Goal: Information Seeking & Learning: Learn about a topic

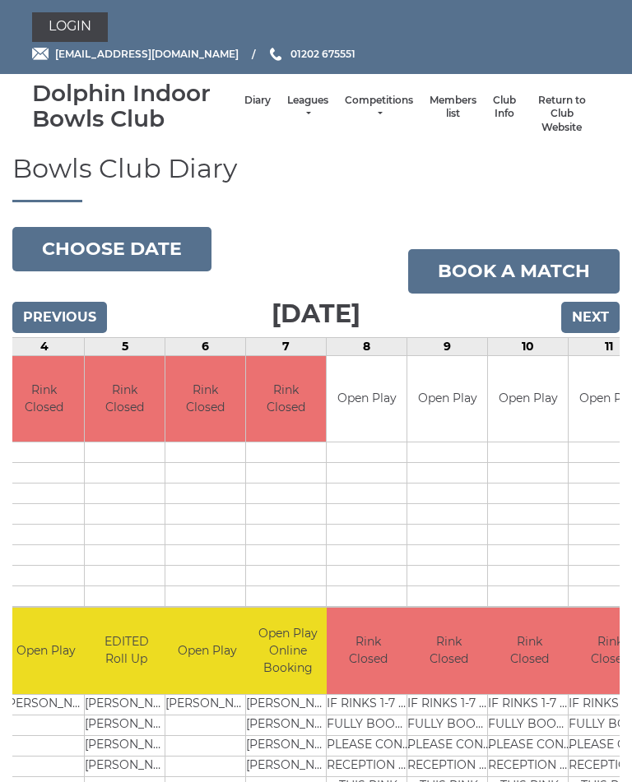
click at [289, 105] on link "Leagues" at bounding box center [307, 107] width 41 height 27
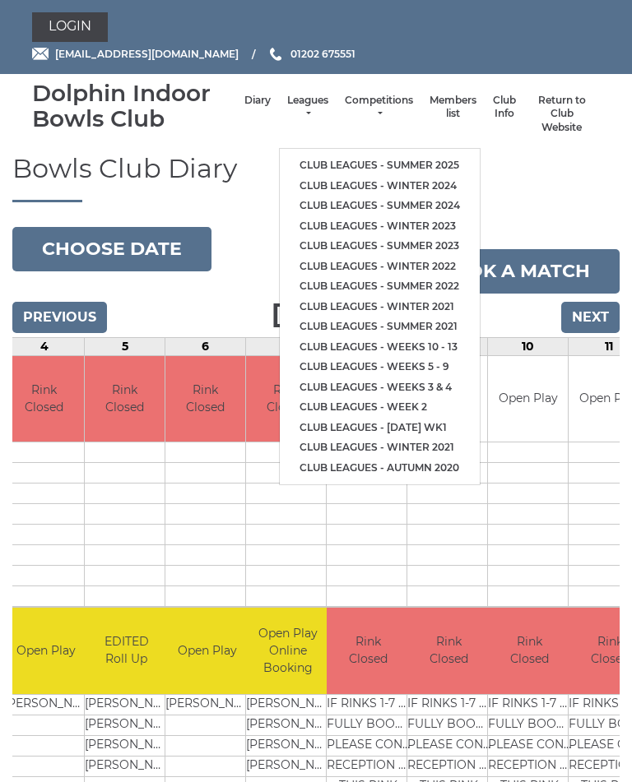
click at [409, 155] on link "Club leagues - Summer 2025" at bounding box center [380, 165] width 200 height 21
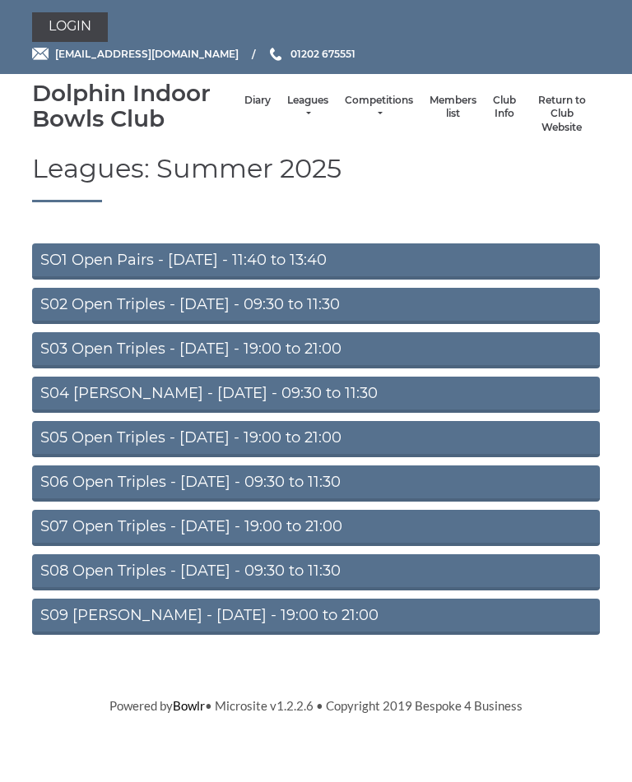
click at [313, 480] on link "S06 Open Triples - [DATE] - 09:30 to 11:30" at bounding box center [316, 484] width 568 height 36
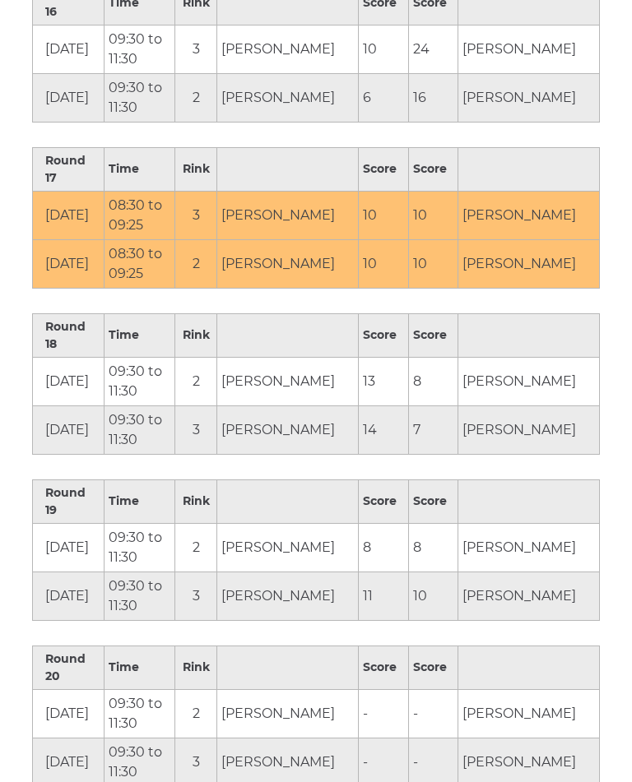
scroll to position [3065, 0]
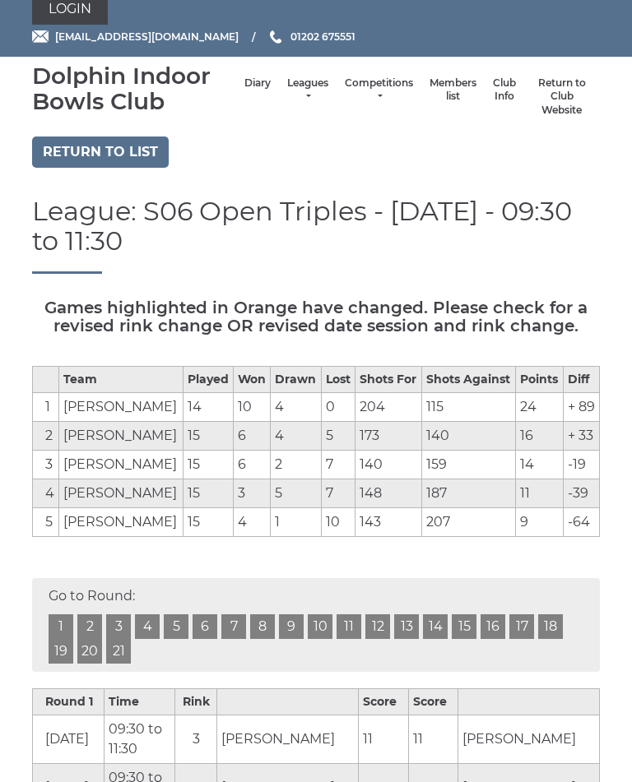
scroll to position [0, 0]
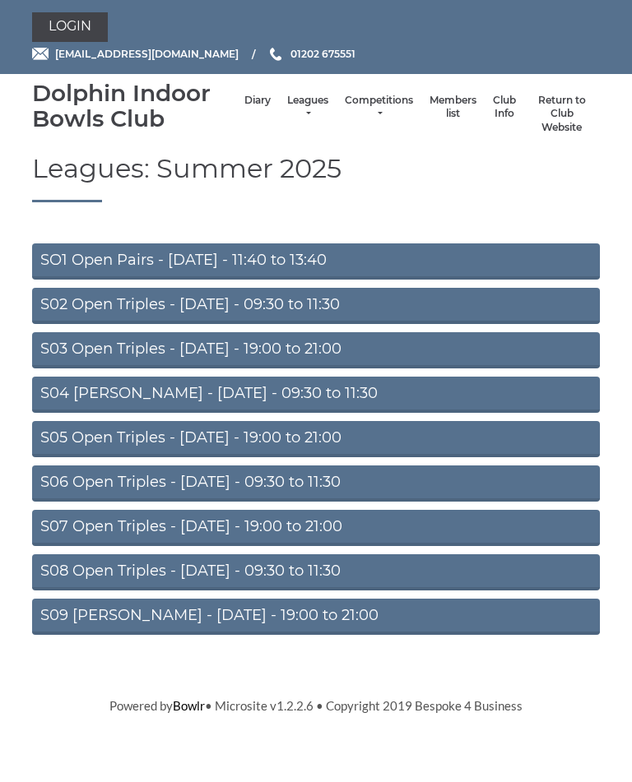
click at [356, 308] on link "S02 Open Triples - [DATE] - 09:30 to 11:30" at bounding box center [316, 306] width 568 height 36
